Goal: Information Seeking & Learning: Learn about a topic

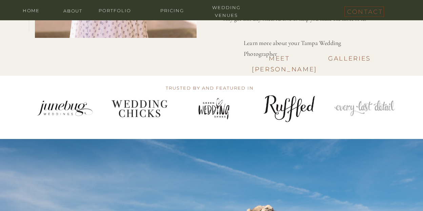
scroll to position [977, 0]
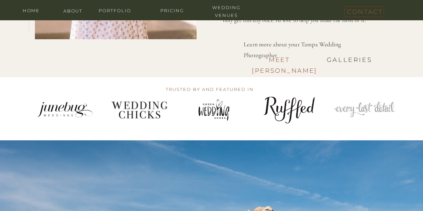
click at [345, 62] on h3 "Galleries" at bounding box center [349, 59] width 55 height 8
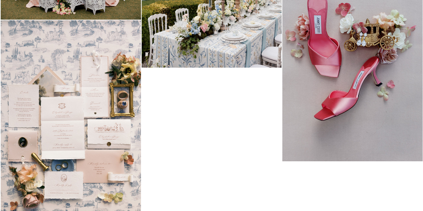
scroll to position [4135, 0]
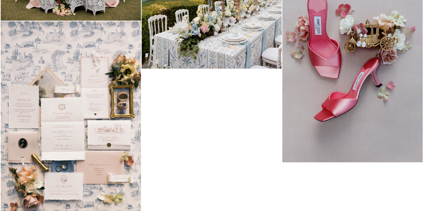
click at [79, 90] on img at bounding box center [71, 126] width 140 height 210
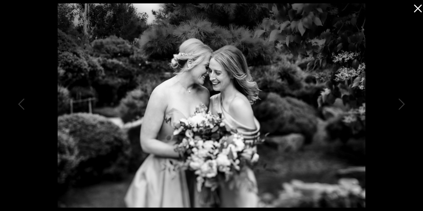
scroll to position [3077, 0]
click at [413, 9] on icon at bounding box center [416, 7] width 14 height 14
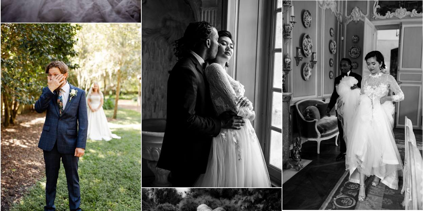
scroll to position [0, 0]
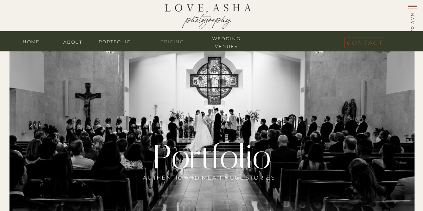
click at [172, 43] on nav "Pricing" at bounding box center [172, 41] width 41 height 6
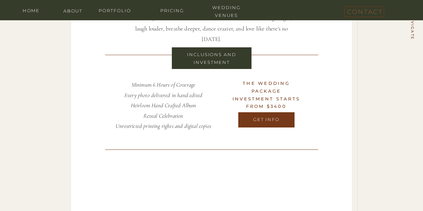
scroll to position [2000, 0]
